Goal: Information Seeking & Learning: Learn about a topic

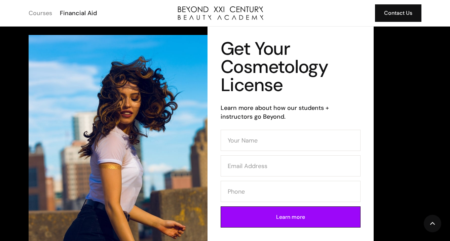
click at [47, 14] on div "Courses" at bounding box center [41, 13] width 24 height 9
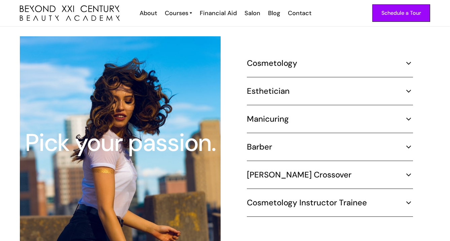
scroll to position [624, 0]
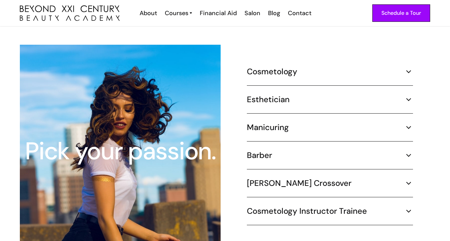
click at [272, 67] on h5 "Cosmetology" at bounding box center [272, 72] width 50 height 10
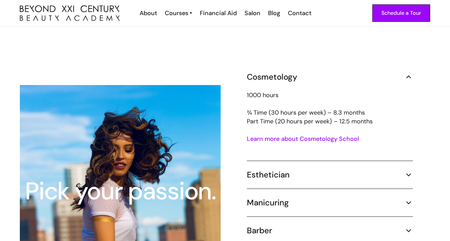
scroll to position [596, 0]
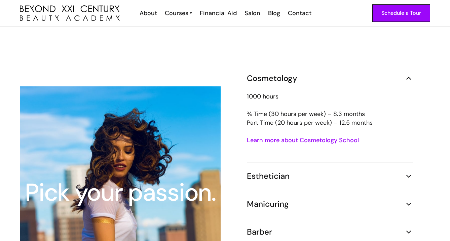
click at [321, 136] on link "Learn more about Cosmetology School" at bounding box center [303, 140] width 112 height 8
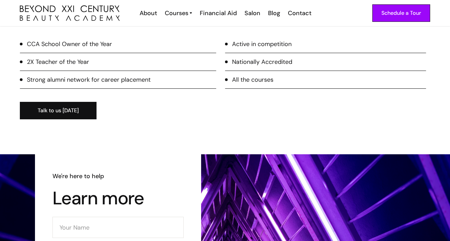
scroll to position [891, 0]
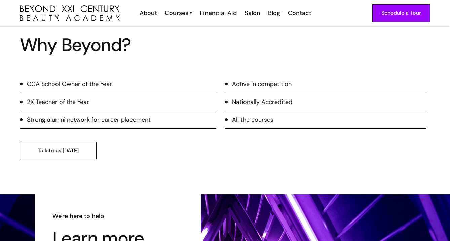
click at [50, 145] on link "Talk to us [DATE]" at bounding box center [58, 150] width 77 height 17
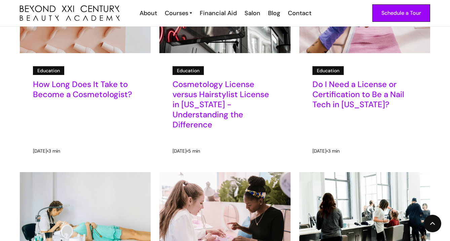
scroll to position [366, 0]
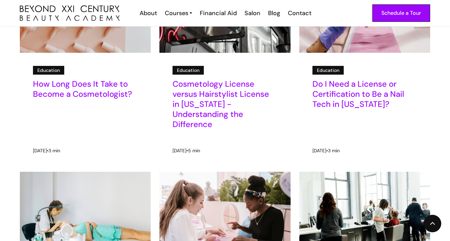
click at [205, 101] on h5 "Cosmetology License versus Hairstylist License in California - Understanding th…" at bounding box center [225, 104] width 105 height 50
